Goal: Information Seeking & Learning: Learn about a topic

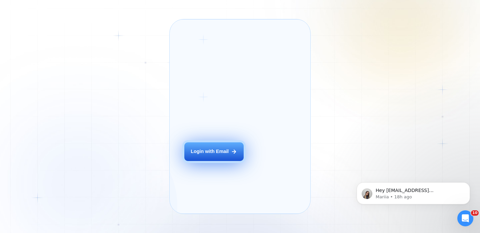
click at [227, 155] on div "Login with Email" at bounding box center [210, 151] width 38 height 7
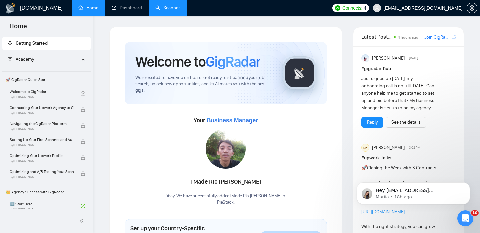
click at [176, 7] on link "Scanner" at bounding box center [167, 8] width 25 height 6
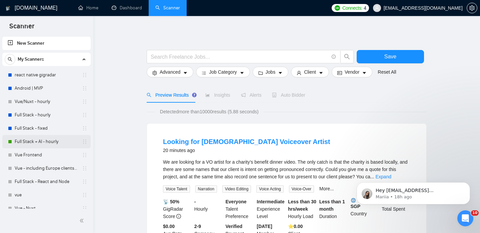
click at [61, 142] on link "Full Stack + AI - hourly" at bounding box center [46, 141] width 63 height 13
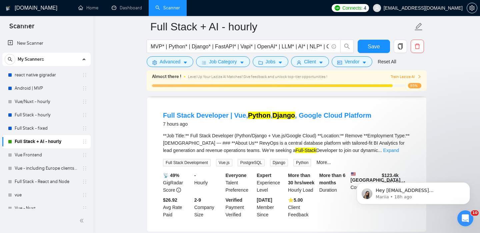
scroll to position [62, 0]
click at [267, 121] on div "7 hours ago" at bounding box center [267, 125] width 208 height 8
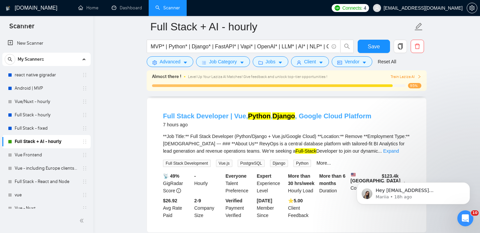
click at [283, 116] on mark "Django" at bounding box center [284, 115] width 23 height 7
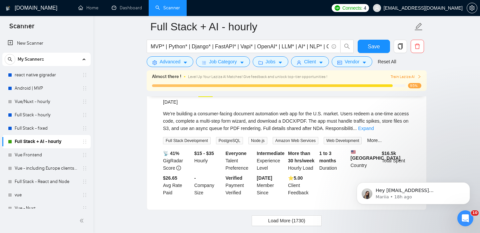
scroll to position [1390, 0]
